Goal: Information Seeking & Learning: Learn about a topic

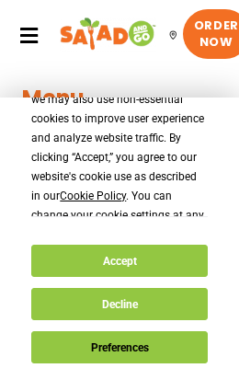
scroll to position [70, 0]
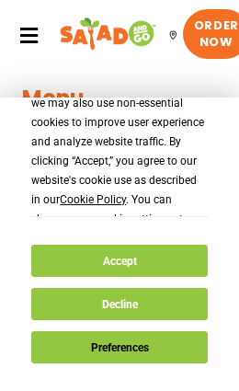
click at [135, 346] on button "Preferences" at bounding box center [119, 347] width 176 height 32
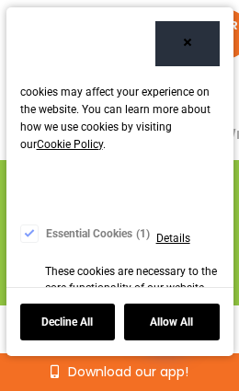
scroll to position [163, 0]
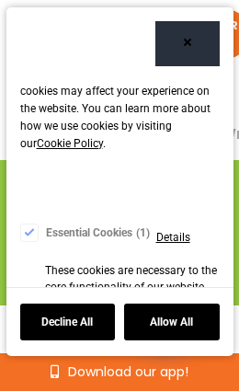
click at [80, 340] on button "Decline All" at bounding box center [68, 321] width 96 height 37
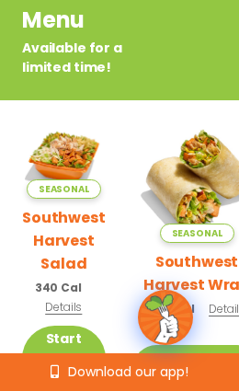
scroll to position [206, 0]
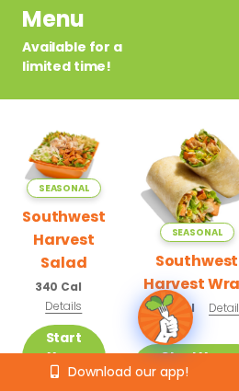
click at [184, 249] on h2 "Southwest Harvest Wrap" at bounding box center [197, 272] width 128 height 46
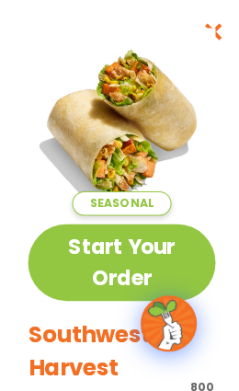
scroll to position [0, 0]
click at [124, 265] on link "Start Your Order" at bounding box center [120, 257] width 184 height 75
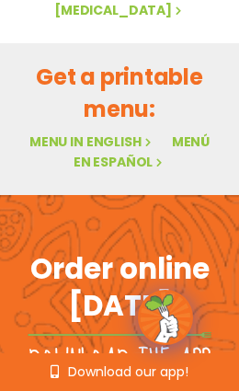
scroll to position [1690, 0]
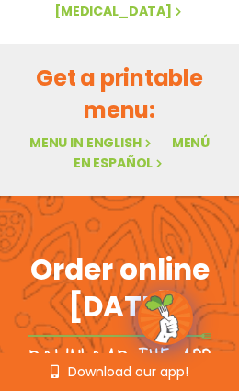
click at [125, 133] on link "Menu in English" at bounding box center [91, 142] width 125 height 18
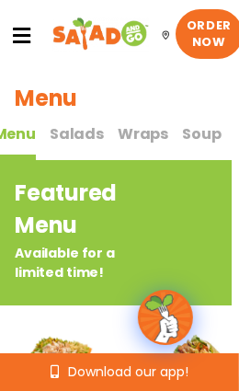
scroll to position [0, 97]
click at [142, 131] on span "Wraps" at bounding box center [142, 133] width 51 height 21
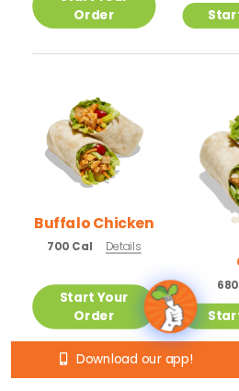
scroll to position [906, 0]
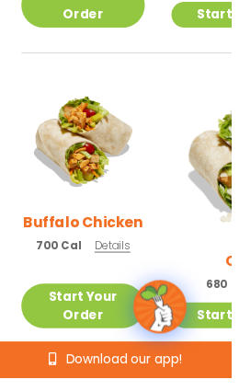
click at [71, 218] on h2 "Buffalo Chicken" at bounding box center [86, 229] width 124 height 23
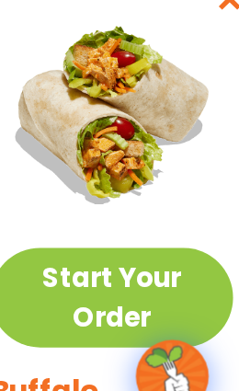
scroll to position [904, 0]
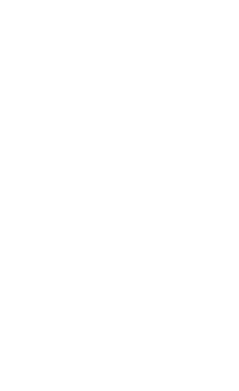
click at [215, 35] on icon "Close modal" at bounding box center [209, 30] width 23 height 19
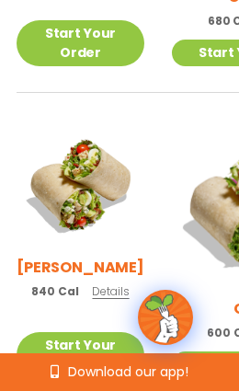
scroll to position [1186, 6]
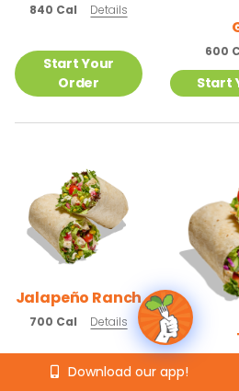
scroll to position [1458, 7]
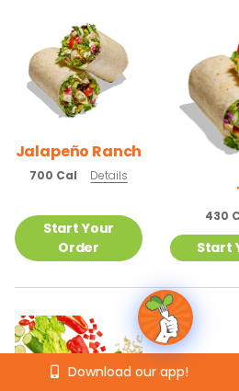
scroll to position [1604, 7]
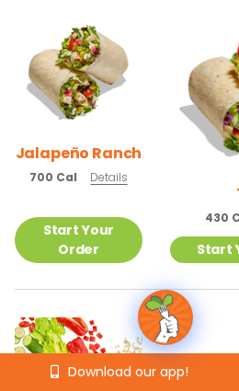
click at [205, 210] on span "430 Cal" at bounding box center [228, 218] width 47 height 17
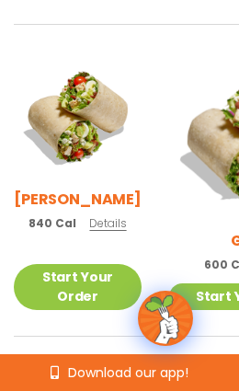
scroll to position [1247, 8]
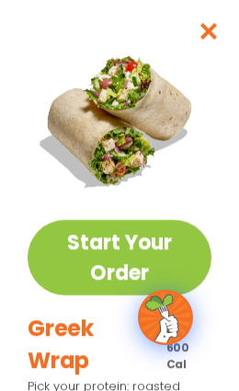
scroll to position [0, 0]
click at [211, 35] on img at bounding box center [120, 120] width 184 height 184
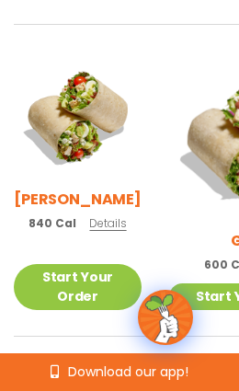
click at [66, 108] on img at bounding box center [78, 116] width 128 height 128
click at [59, 124] on img at bounding box center [78, 116] width 128 height 128
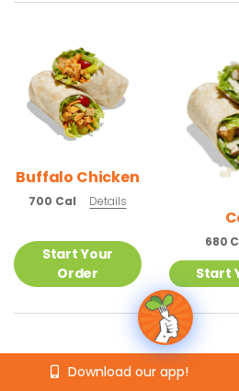
scroll to position [957, 8]
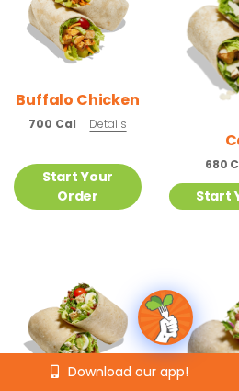
scroll to position [1037, 8]
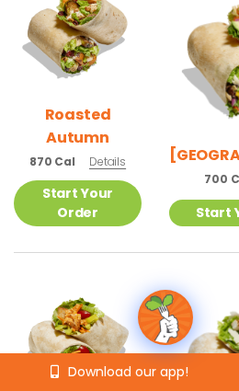
scroll to position [687, 8]
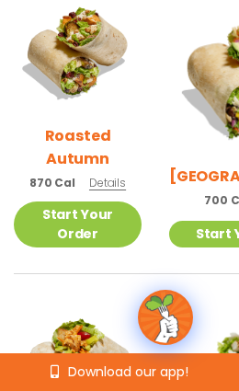
click at [72, 124] on h2 "Roasted Autumn" at bounding box center [78, 147] width 128 height 46
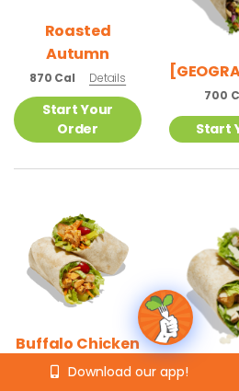
scroll to position [793, 8]
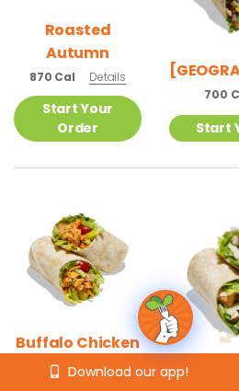
click at [64, 23] on h2 "Roasted Autumn" at bounding box center [78, 41] width 128 height 46
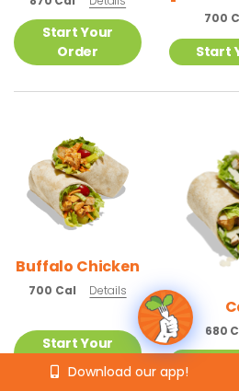
scroll to position [870, 8]
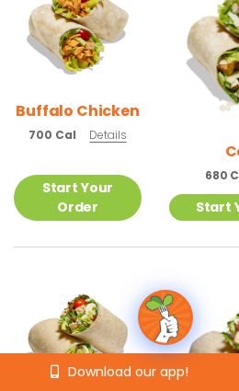
scroll to position [1021, 8]
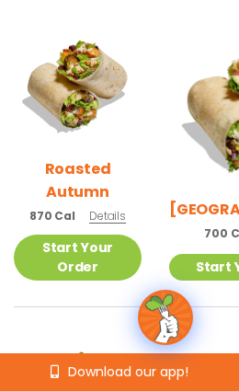
scroll to position [653, 8]
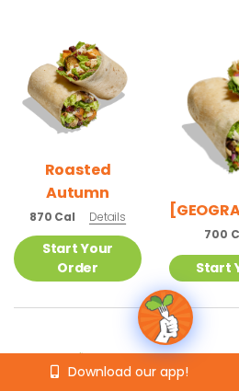
click at [55, 97] on img at bounding box center [78, 87] width 128 height 128
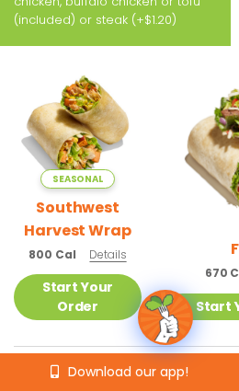
scroll to position [300, 8]
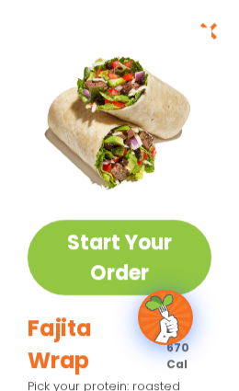
scroll to position [0, 0]
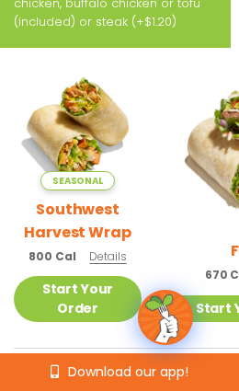
click at [62, 120] on img at bounding box center [78, 127] width 128 height 128
click at [72, 99] on img at bounding box center [78, 127] width 128 height 128
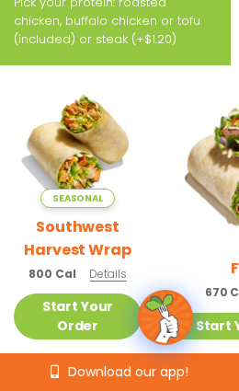
scroll to position [280, 8]
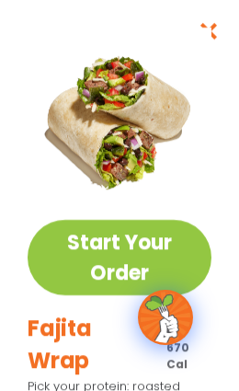
scroll to position [0, 0]
